Goal: Task Accomplishment & Management: Use online tool/utility

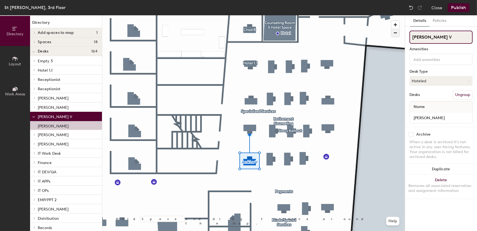
click at [388, 36] on div "Directory Layout Work Areas Directory Add spaces to map 1 Counseling Room 6 Spa…" at bounding box center [238, 123] width 477 height 216
type input "H"
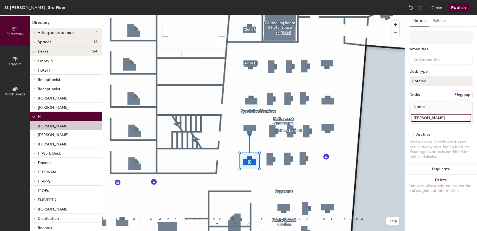
drag, startPoint x: 461, startPoint y: 115, endPoint x: 456, endPoint y: 115, distance: 4.9
click at [456, 115] on input "[PERSON_NAME]" at bounding box center [441, 118] width 60 height 8
type input "Vacant"
click at [255, 15] on div at bounding box center [253, 15] width 303 height 0
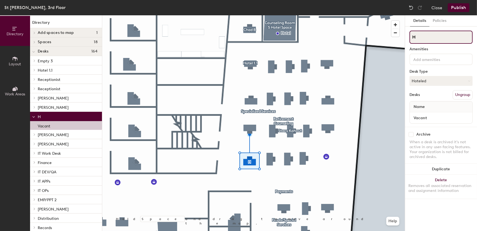
click at [421, 40] on input "H" at bounding box center [441, 37] width 63 height 13
click at [434, 31] on input "H" at bounding box center [441, 37] width 63 height 13
click at [459, 92] on button "Ungroup" at bounding box center [463, 94] width 20 height 9
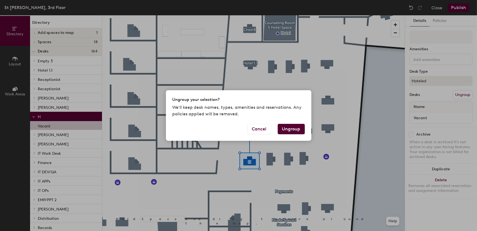
click at [290, 128] on button "Ungroup" at bounding box center [291, 129] width 27 height 10
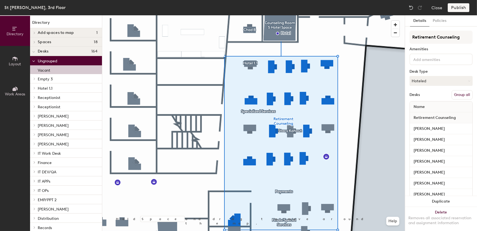
click at [461, 94] on button "Group all" at bounding box center [462, 94] width 21 height 9
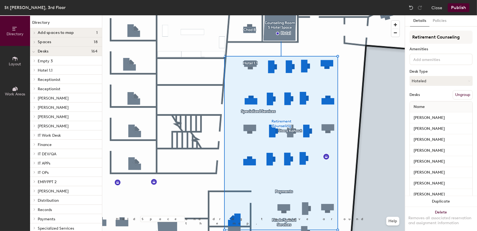
click at [458, 9] on button "Publish" at bounding box center [459, 7] width 22 height 9
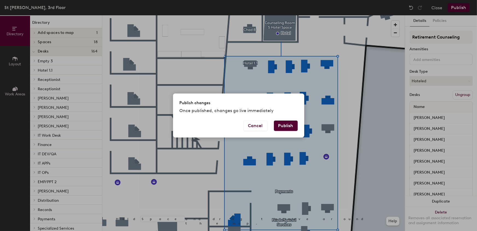
click at [283, 126] on button "Publish" at bounding box center [286, 126] width 24 height 10
